Goal: Information Seeking & Learning: Learn about a topic

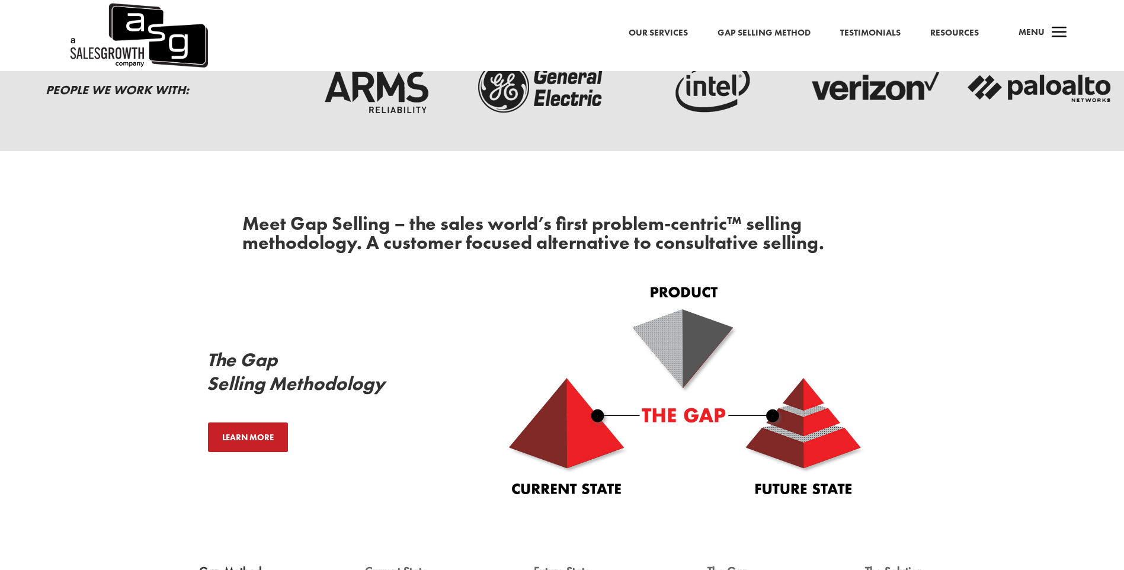
scroll to position [59, 0]
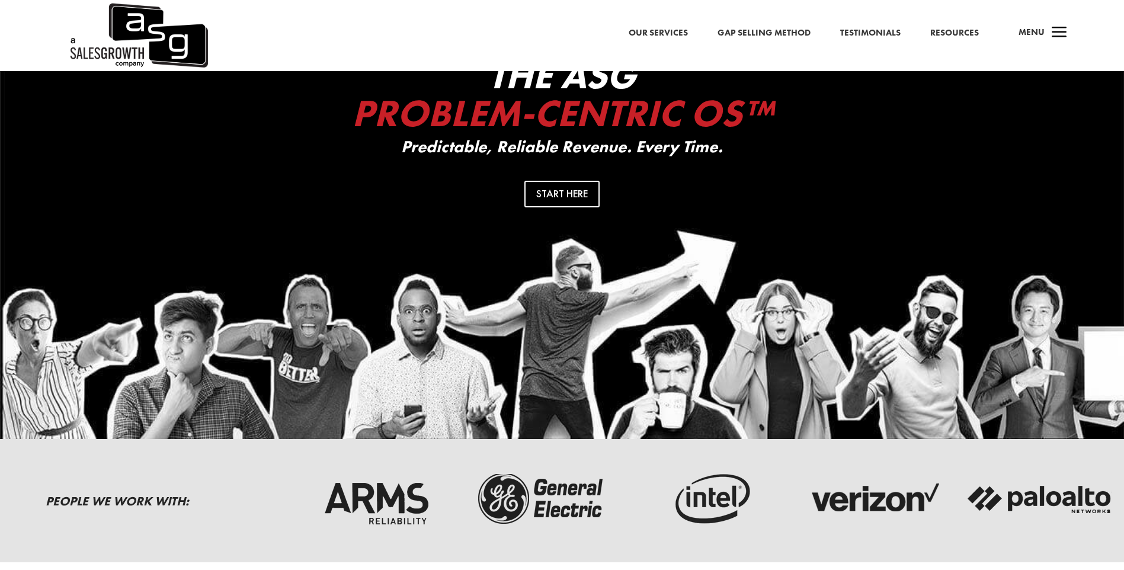
drag, startPoint x: 284, startPoint y: 318, endPoint x: 290, endPoint y: 317, distance: 6.0
click at [284, 318] on div "The ASG Problem-Centric OS™ Predictable, Reliable Revenue. Every Time. Start He…" at bounding box center [562, 226] width 1124 height 428
click at [297, 317] on div "The ASG Problem-Centric OS™ Predictable, Reliable Revenue. Every Time. Start He…" at bounding box center [562, 226] width 1124 height 428
drag, startPoint x: 309, startPoint y: 317, endPoint x: 303, endPoint y: 332, distance: 16.3
click at [309, 319] on div "The ASG Problem-Centric OS™ Predictable, Reliable Revenue. Every Time. Start He…" at bounding box center [562, 226] width 1124 height 428
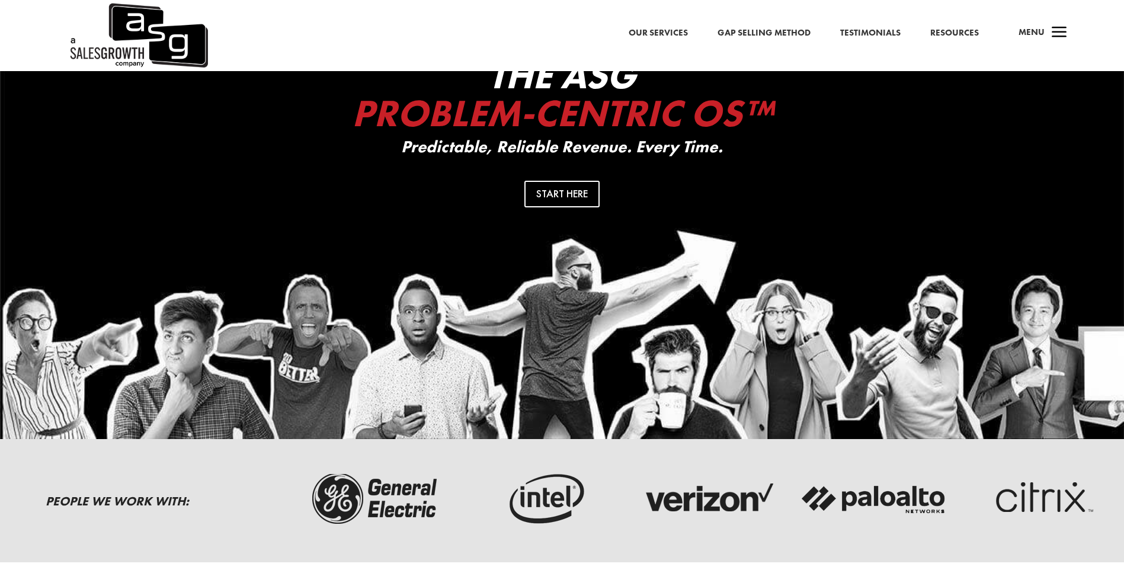
click at [704, 488] on div at bounding box center [1125, 500] width 3649 height 41
drag, startPoint x: 830, startPoint y: 511, endPoint x: 899, endPoint y: 511, distance: 68.7
click at [870, 511] on div at bounding box center [1125, 500] width 3649 height 41
drag, startPoint x: 899, startPoint y: 511, endPoint x: 913, endPoint y: 511, distance: 14.2
click at [903, 511] on img at bounding box center [874, 498] width 148 height 59
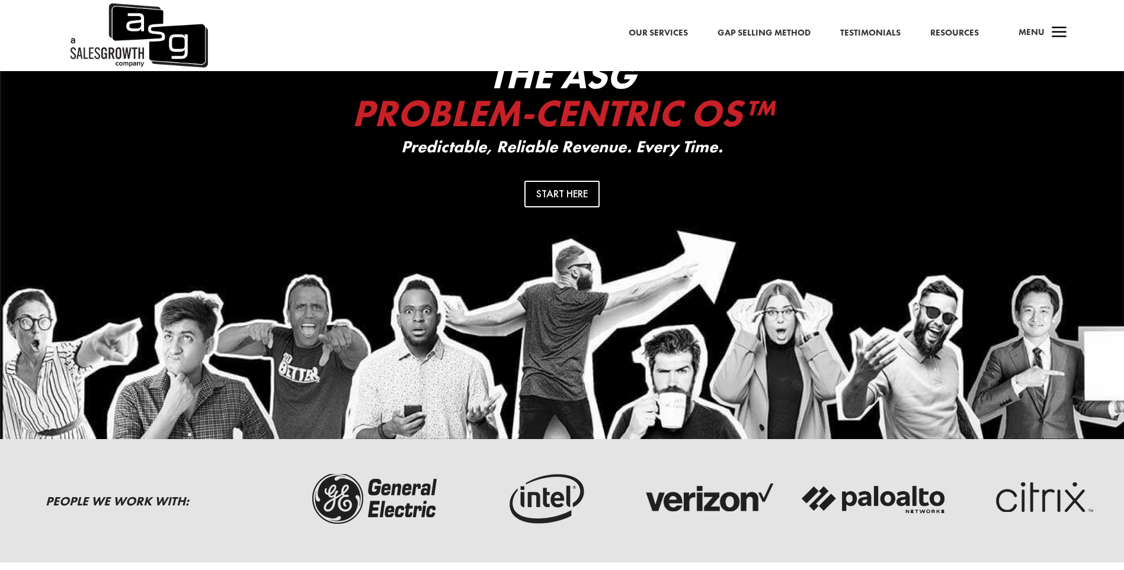
click at [913, 511] on img at bounding box center [874, 498] width 148 height 59
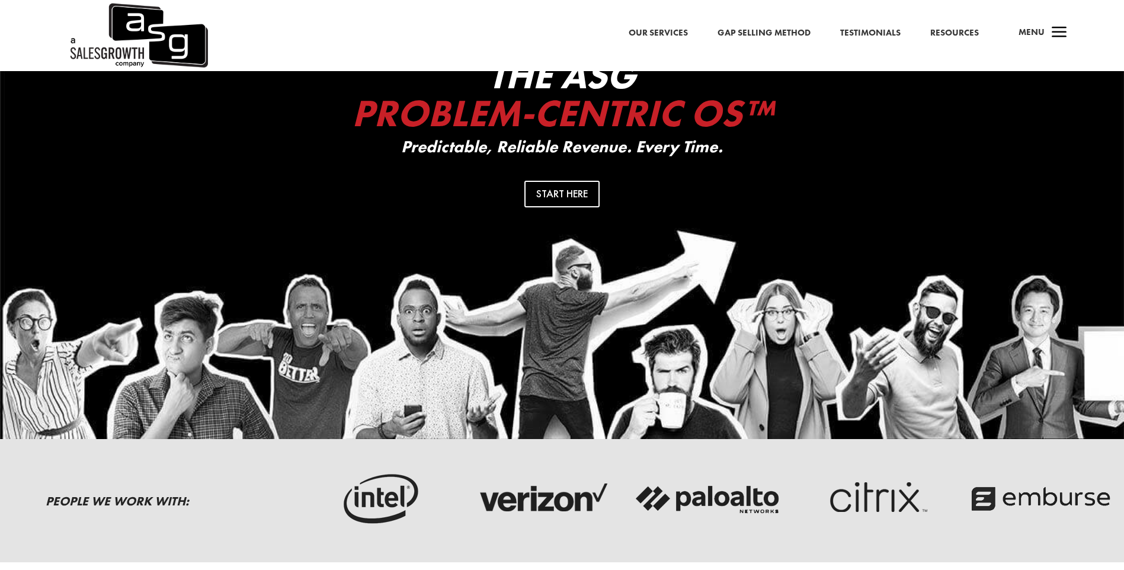
click at [1057, 34] on span "a" at bounding box center [1059, 33] width 24 height 24
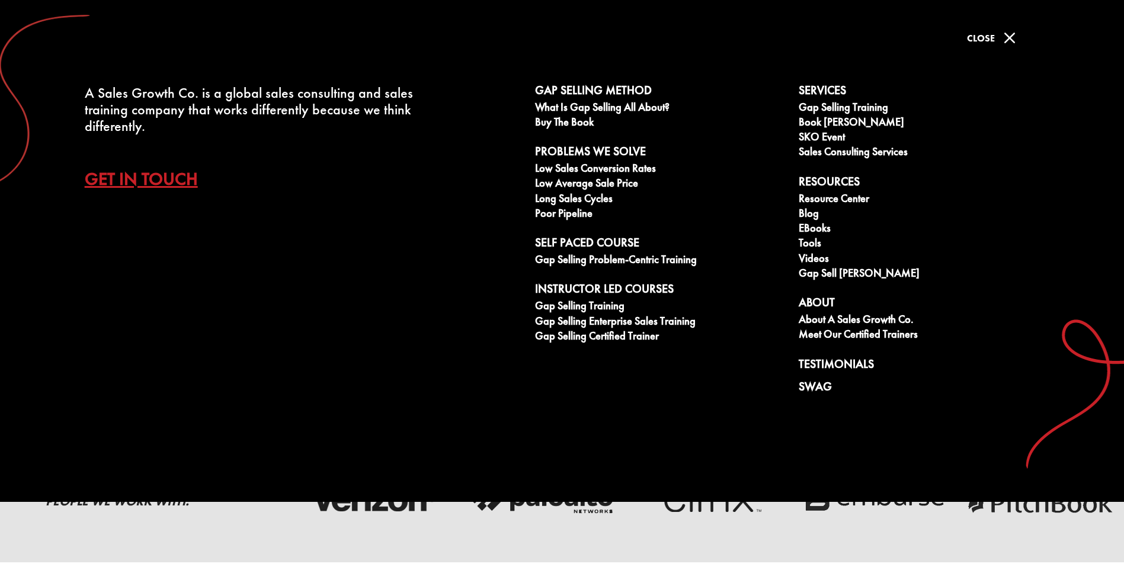
click at [1004, 40] on span "M" at bounding box center [1010, 38] width 24 height 24
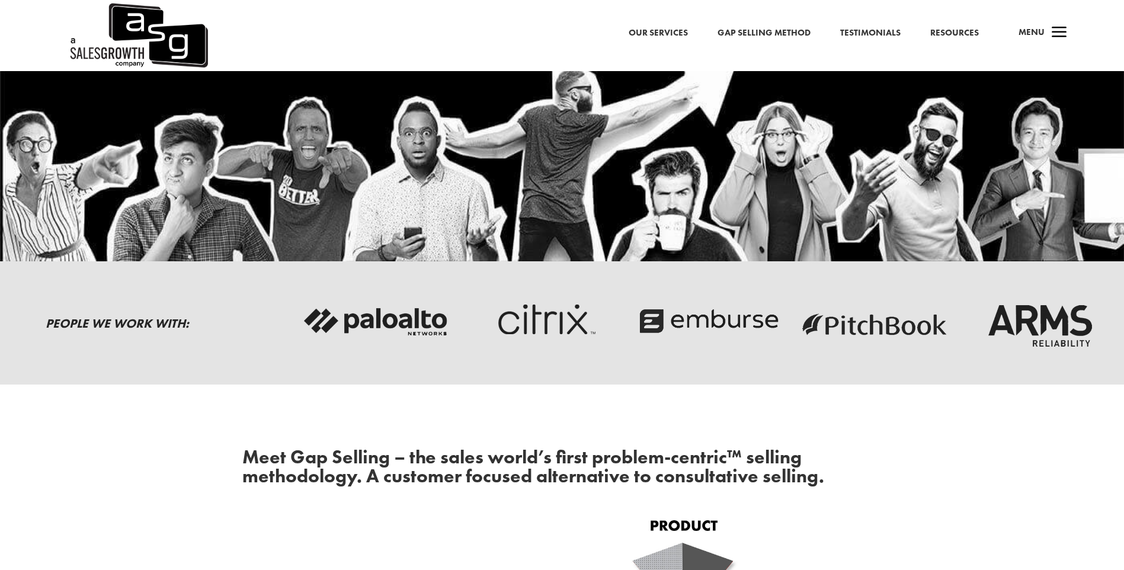
scroll to position [178, 0]
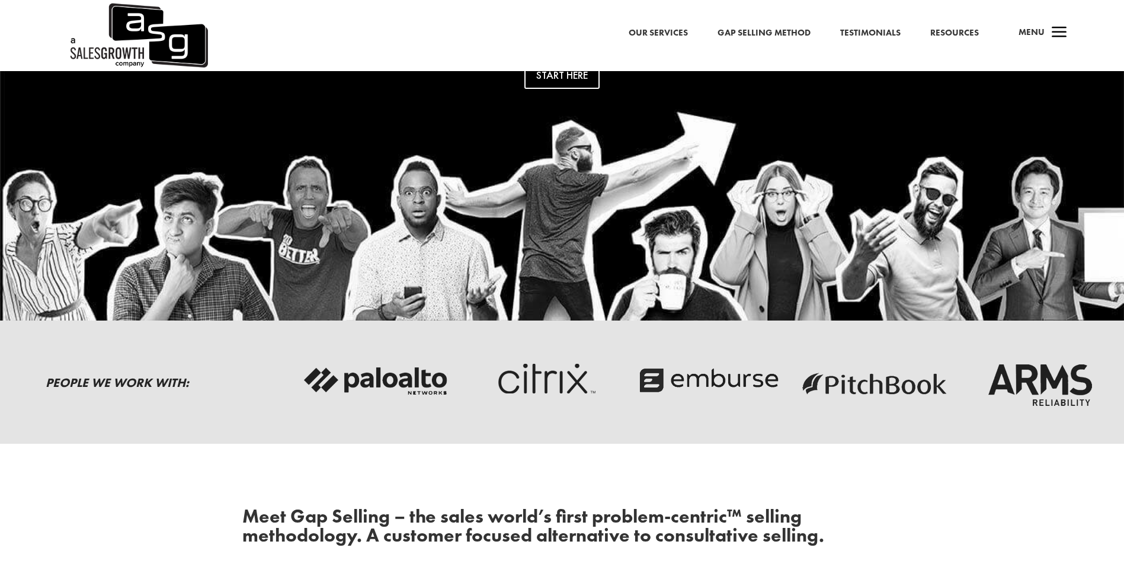
click at [600, 395] on img at bounding box center [542, 380] width 148 height 59
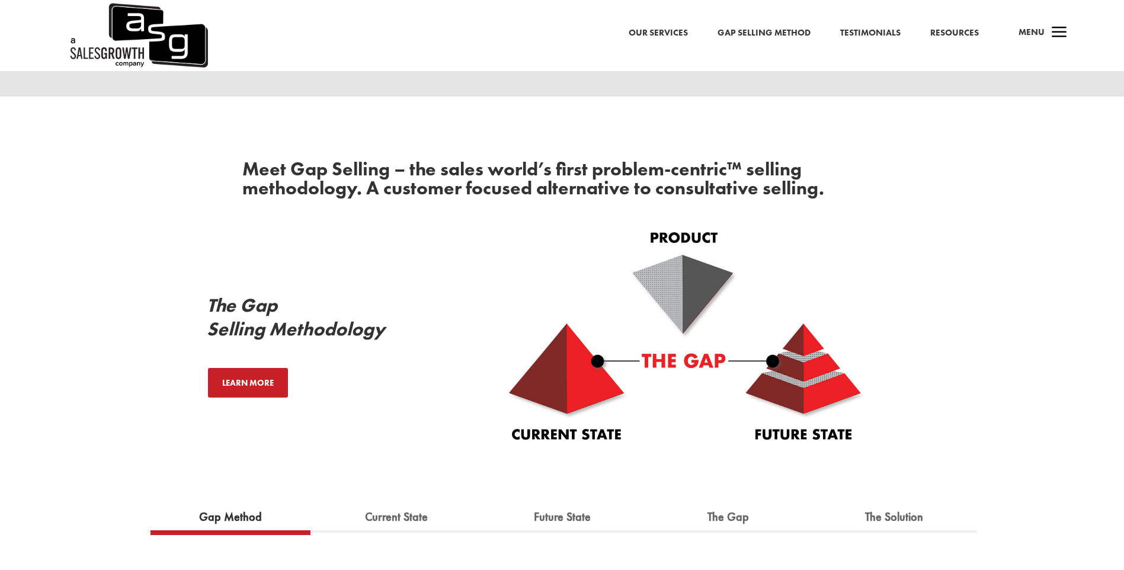
scroll to position [533, 0]
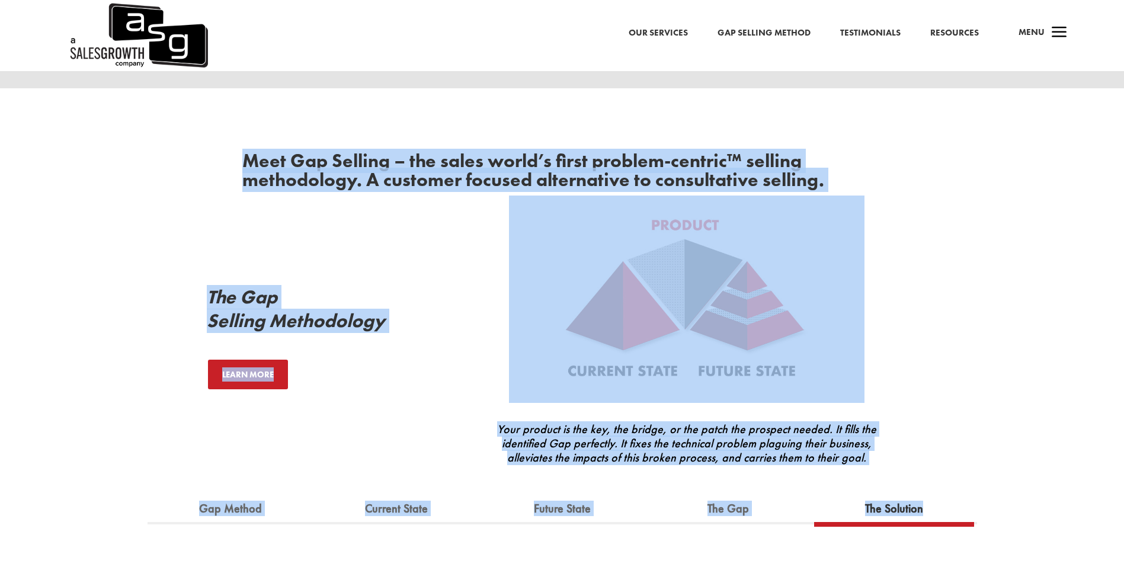
drag, startPoint x: 242, startPoint y: 160, endPoint x: 979, endPoint y: 531, distance: 825.6
click at [979, 531] on div "Meet Gap Selling – the sales world’s first problem-centric™ selling methodology…" at bounding box center [562, 323] width 1124 height 471
drag, startPoint x: 979, startPoint y: 531, endPoint x: 944, endPoint y: 386, distance: 148.9
click at [1086, 469] on div "Meet Gap Selling – the sales world’s first problem-centric™ selling methodology…" at bounding box center [562, 323] width 1124 height 471
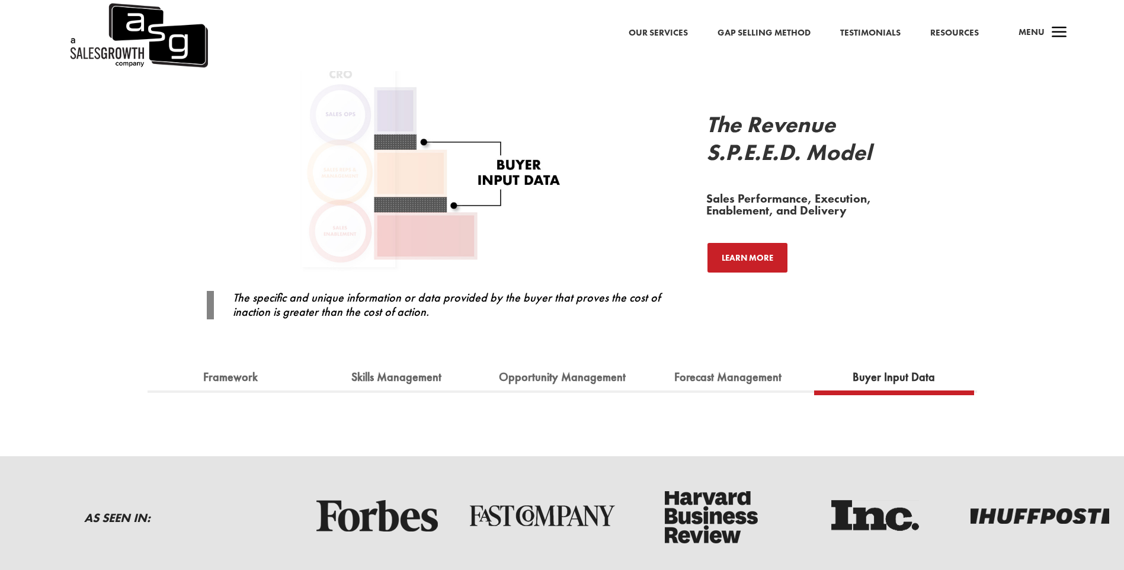
scroll to position [1185, 0]
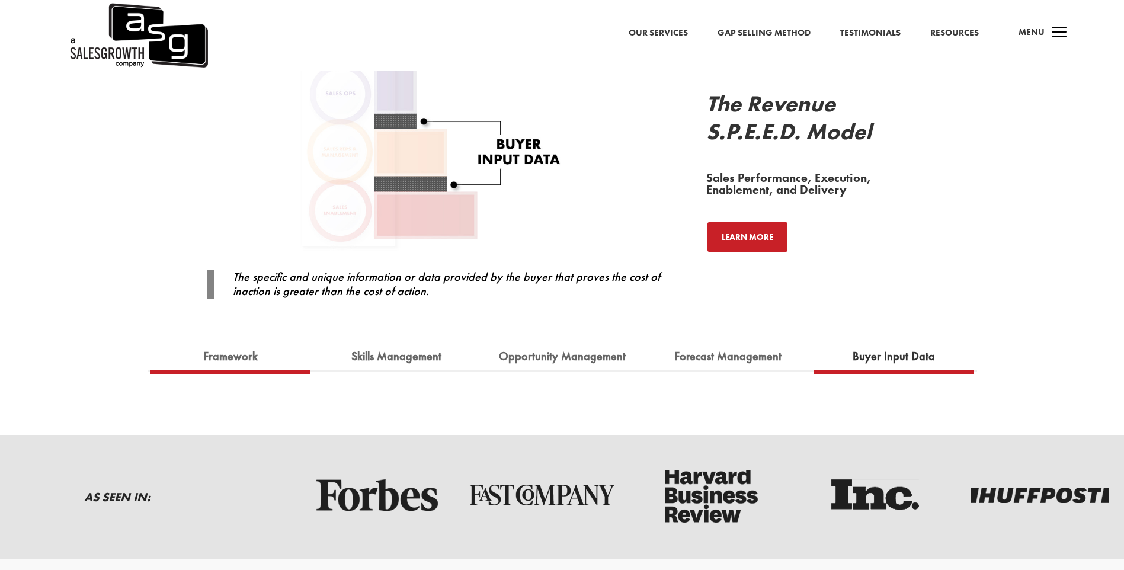
click at [241, 361] on link "Framework" at bounding box center [230, 357] width 72 height 26
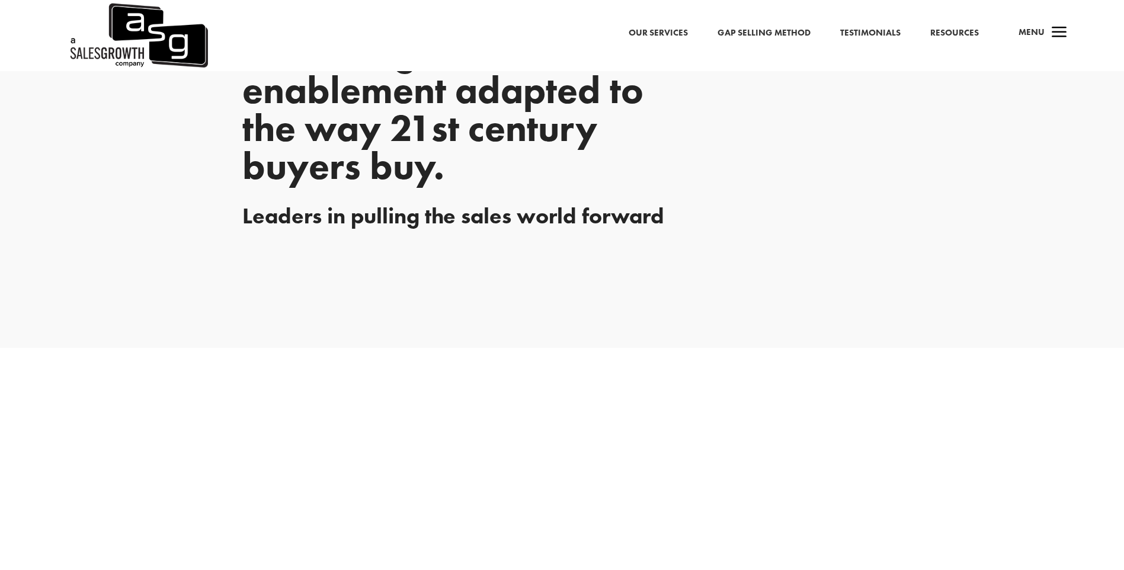
scroll to position [2192, 0]
